Goal: Find specific page/section: Find specific page/section

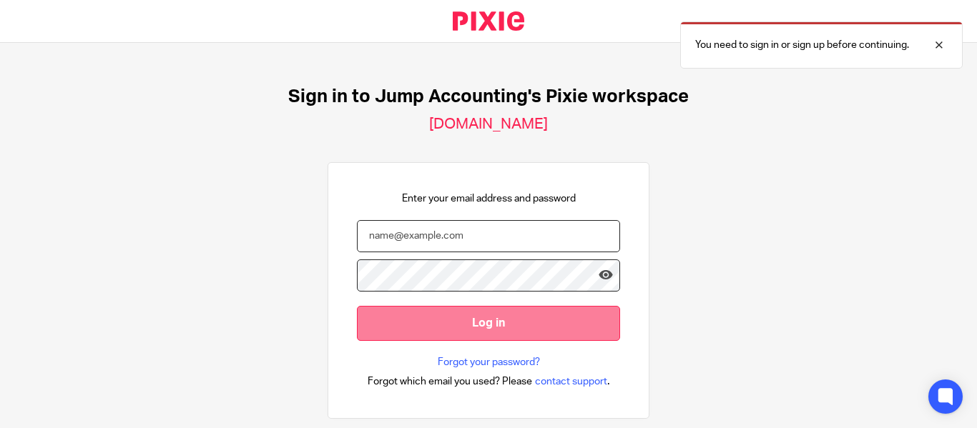
type input "[EMAIL_ADDRESS][DOMAIN_NAME]"
click at [448, 319] on input "Log in" at bounding box center [488, 323] width 263 height 35
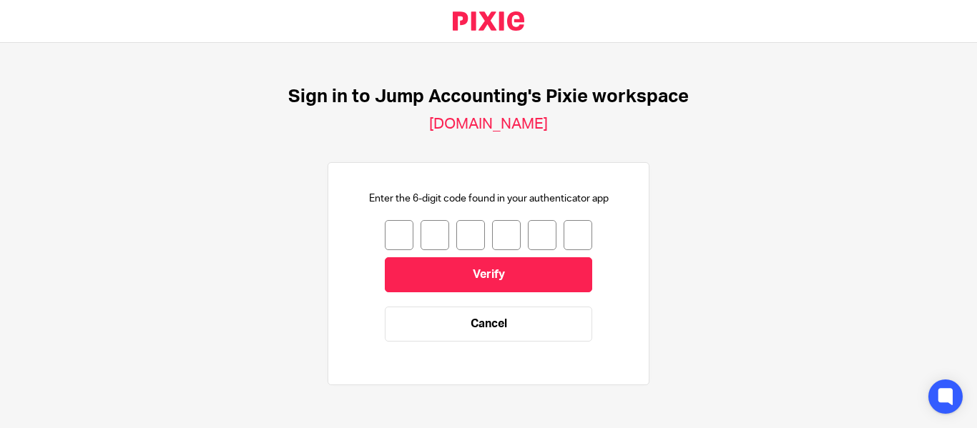
click at [395, 242] on input "number" at bounding box center [399, 235] width 29 height 30
type input "6"
type input "7"
type input "2"
type input "7"
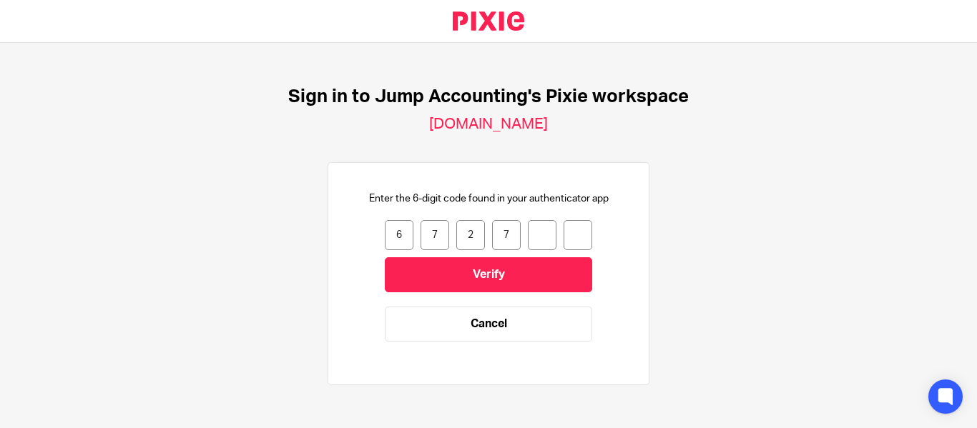
type input "5"
type input "4"
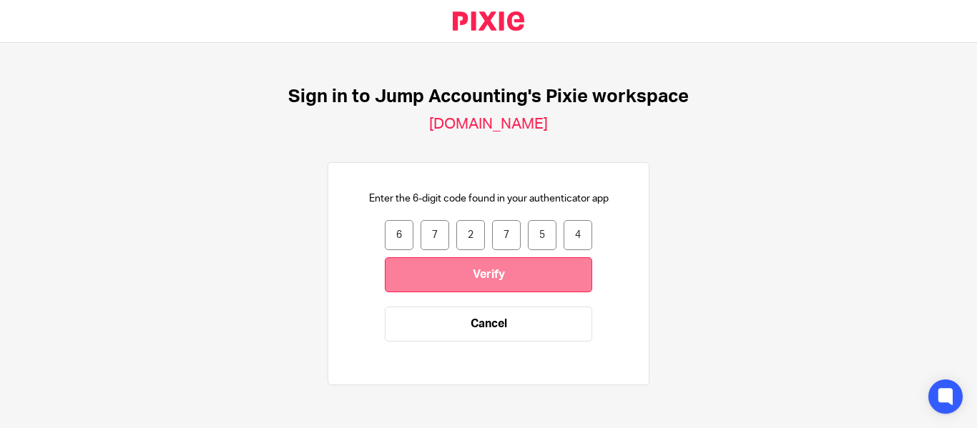
click at [464, 277] on input "Verify" at bounding box center [488, 274] width 207 height 35
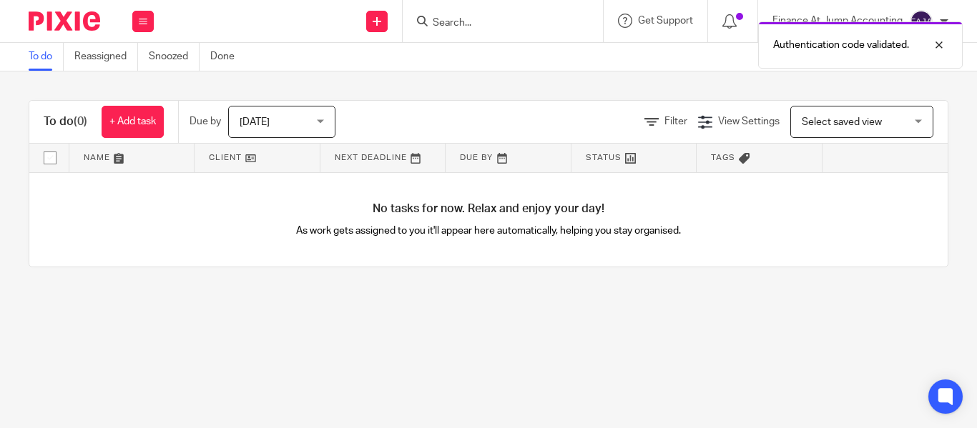
click at [442, 19] on input "Search" at bounding box center [495, 23] width 129 height 13
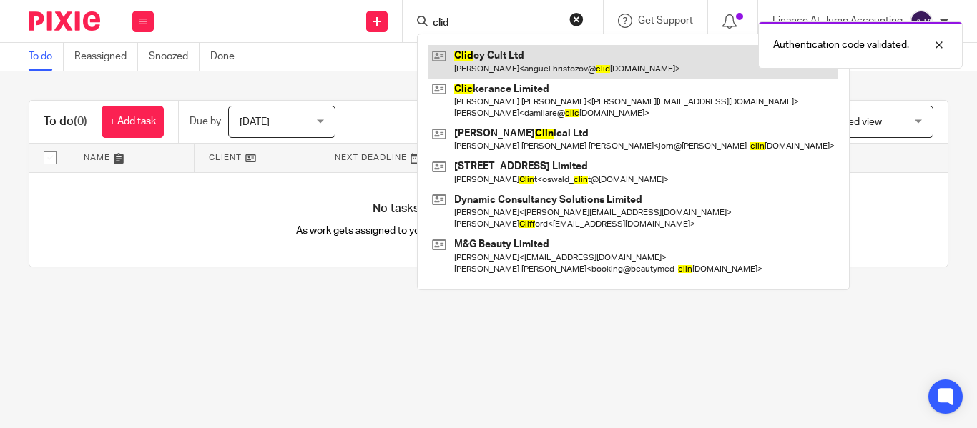
type input "clid"
click at [580, 77] on link at bounding box center [633, 61] width 410 height 33
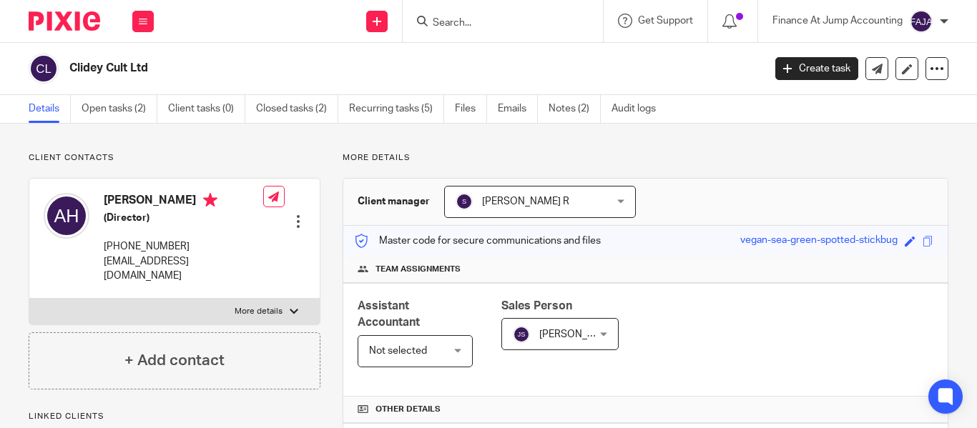
click at [137, 67] on h2 "Clidey Cult Ltd" at bounding box center [343, 68] width 548 height 15
click at [148, 67] on h2 "Clidey Cult Ltd" at bounding box center [343, 68] width 548 height 15
drag, startPoint x: 149, startPoint y: 68, endPoint x: 71, endPoint y: 66, distance: 77.9
click at [71, 66] on h2 "Clidey Cult Ltd" at bounding box center [343, 68] width 548 height 15
copy h2 "Clidey Cult Ltd"
